Goal: Transaction & Acquisition: Book appointment/travel/reservation

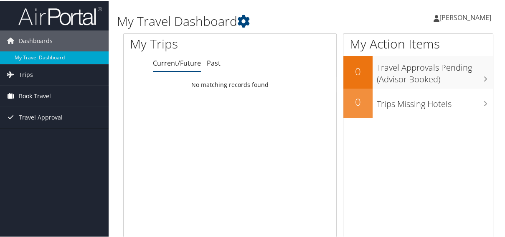
click at [44, 95] on span "Book Travel" at bounding box center [35, 95] width 32 height 21
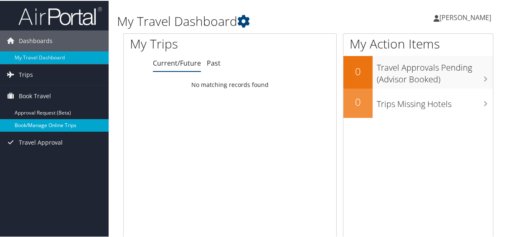
click at [43, 121] on link "Book/Manage Online Trips" at bounding box center [54, 124] width 109 height 13
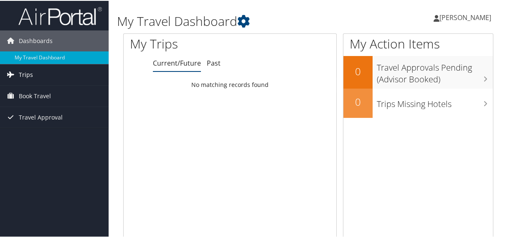
click at [31, 74] on span "Trips" at bounding box center [26, 73] width 14 height 21
click at [20, 58] on link "My Travel Dashboard" at bounding box center [54, 57] width 109 height 13
click at [38, 93] on span "Book Travel" at bounding box center [35, 95] width 32 height 21
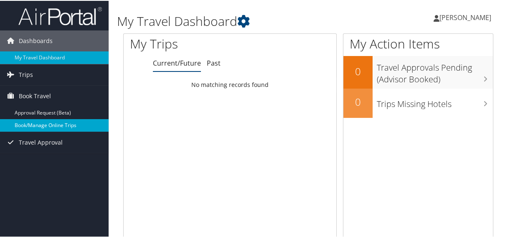
click at [36, 125] on link "Book/Manage Online Trips" at bounding box center [54, 124] width 109 height 13
